Goal: Information Seeking & Learning: Learn about a topic

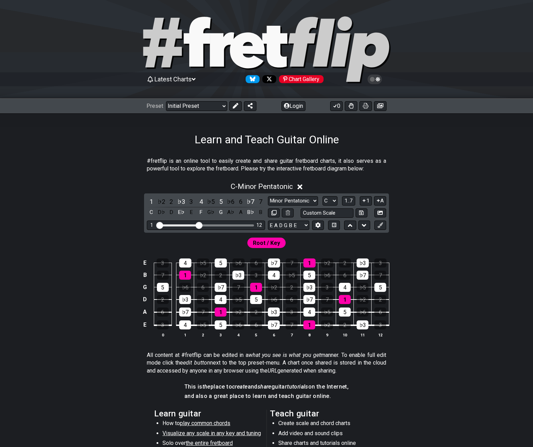
click at [77, 232] on div "C - Minor Pentatonic 1 ♭2 2 ♭3 3 4 ♭5 5 ♭6 6 ♭7 7 C D♭ D E♭ E F G♭ G A♭ A B♭ B …" at bounding box center [266, 262] width 533 height 169
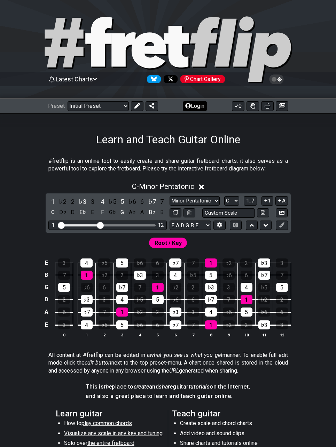
click at [196, 105] on button "Login" at bounding box center [195, 106] width 24 height 10
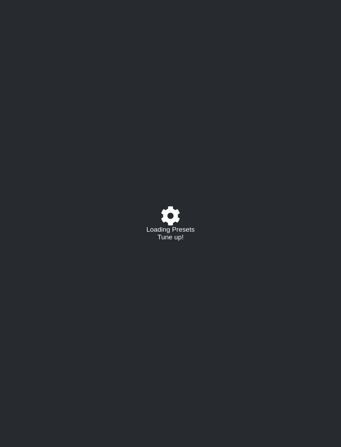
select select "C"
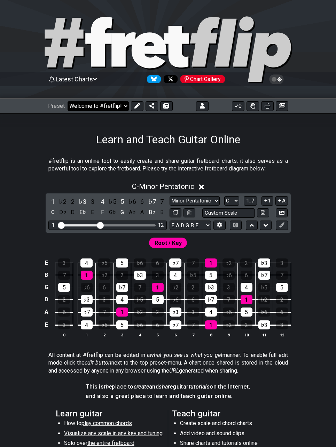
click at [109, 105] on select "Welcome to #fretflip! Initial Preset Custom Preset 2 string patterns to connect…" at bounding box center [98, 106] width 61 height 10
click at [68, 101] on select "Welcome to #fretflip! Initial Preset Custom Preset 2 string patterns to connect…" at bounding box center [98, 106] width 61 height 10
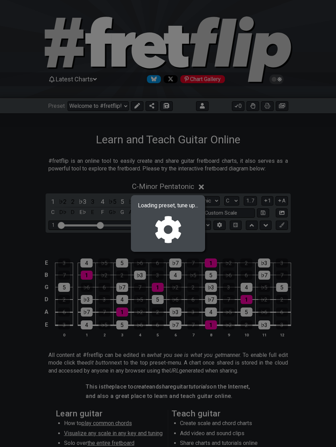
select select "/021331289133"
select select "A"
select select "Root"
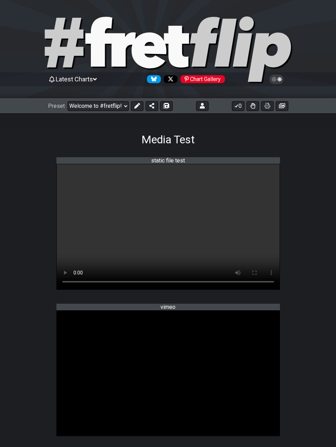
select select "/021331289133"
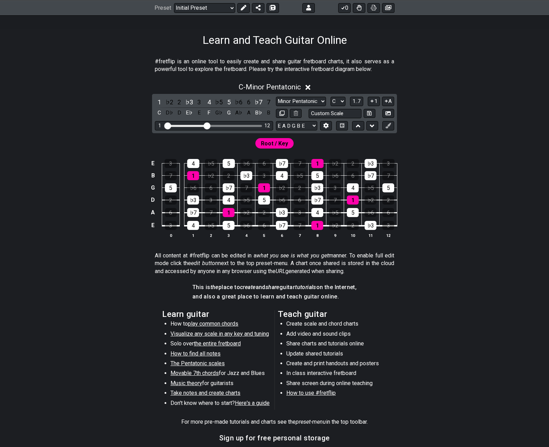
scroll to position [5, 0]
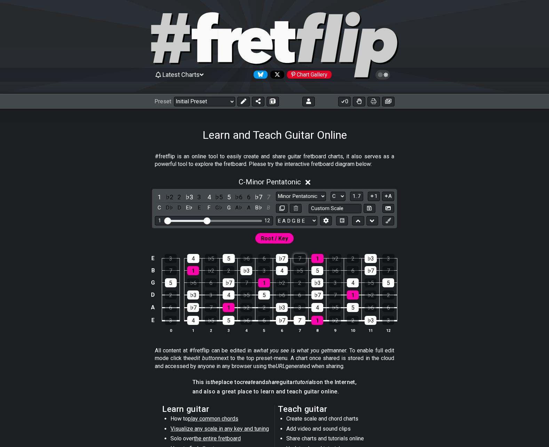
click at [296, 261] on div "7" at bounding box center [300, 258] width 12 height 9
click at [301, 325] on table "E 3 4 ♭5 5 ♭6 6 ♭7 7 1 ♭2 2 ♭3 3 B 7 1 ♭2 2 ♭3 3 4 ♭5 5 ♭6 6 ♭7 7 G 5 ♭6 6 ♭7 7…" at bounding box center [273, 287] width 249 height 82
click at [300, 321] on div "7" at bounding box center [300, 320] width 12 height 9
click at [280, 76] on icon "Follow #fretflip at X" at bounding box center [277, 74] width 5 height 5
click at [261, 75] on icon "Follow #fretflip at Bluesky" at bounding box center [261, 74] width 6 height 5
